Goal: Browse casually: Explore the website without a specific task or goal

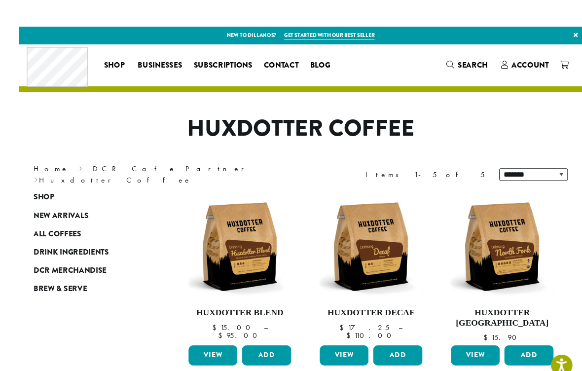
scroll to position [15, 0]
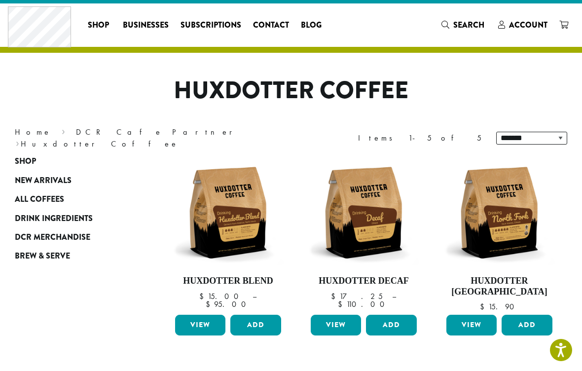
click at [27, 176] on span "New Arrivals" at bounding box center [43, 181] width 57 height 12
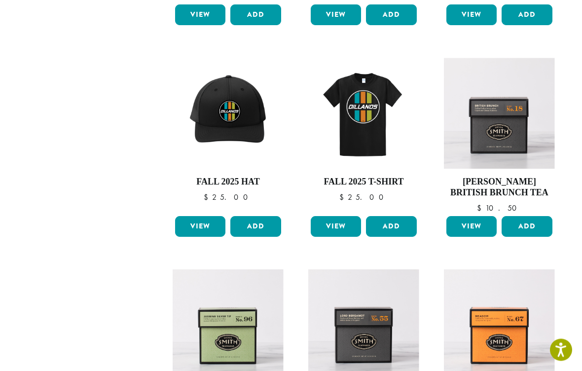
scroll to position [270, 0]
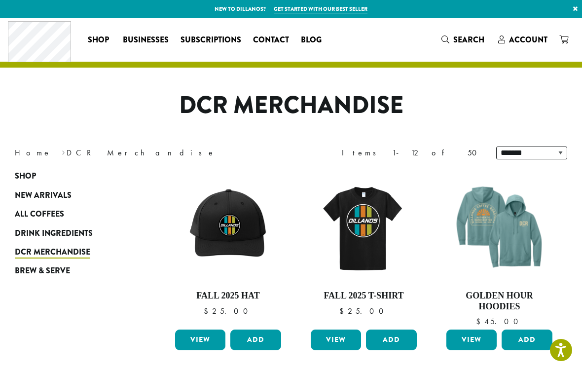
click at [27, 180] on span "Shop" at bounding box center [25, 176] width 21 height 12
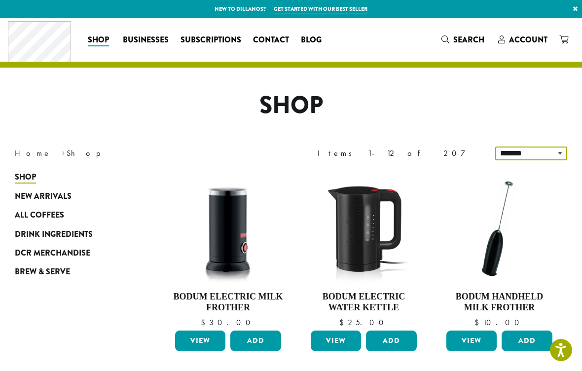
click at [506, 153] on select "**********" at bounding box center [531, 153] width 72 height 14
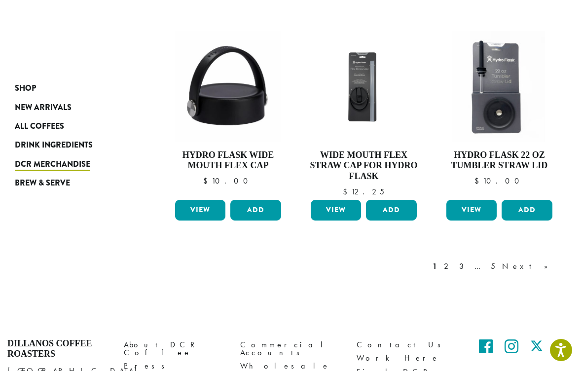
scroll to position [791, 0]
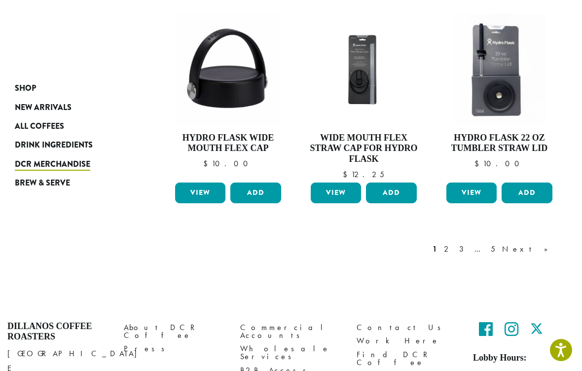
click at [539, 246] on link "Next »" at bounding box center [528, 249] width 57 height 12
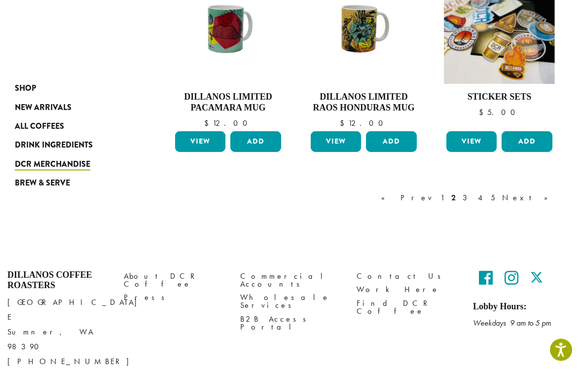
scroll to position [845, 0]
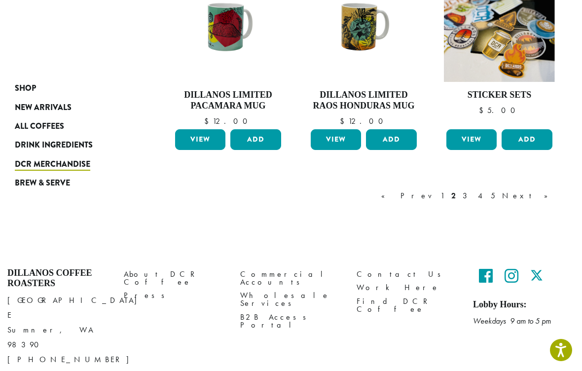
click at [541, 198] on link "Next »" at bounding box center [528, 196] width 57 height 12
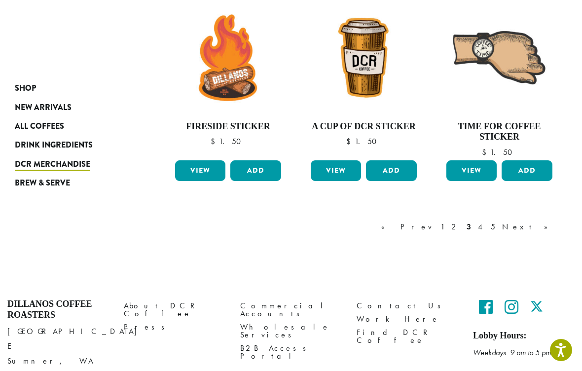
scroll to position [834, 0]
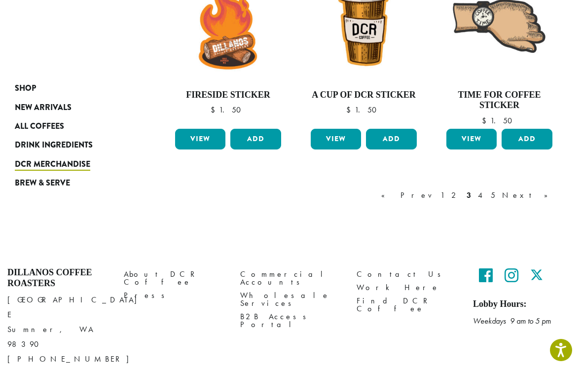
click at [542, 197] on link "Next »" at bounding box center [528, 195] width 57 height 12
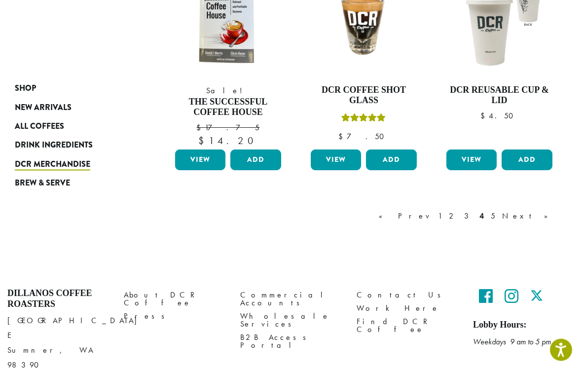
scroll to position [839, 0]
click at [542, 214] on link "Next »" at bounding box center [528, 216] width 57 height 12
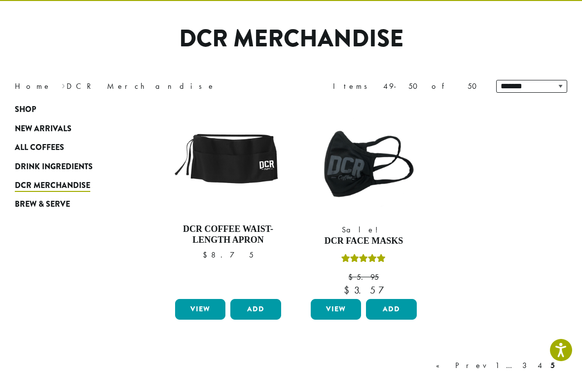
scroll to position [60, 0]
